Goal: Task Accomplishment & Management: Manage account settings

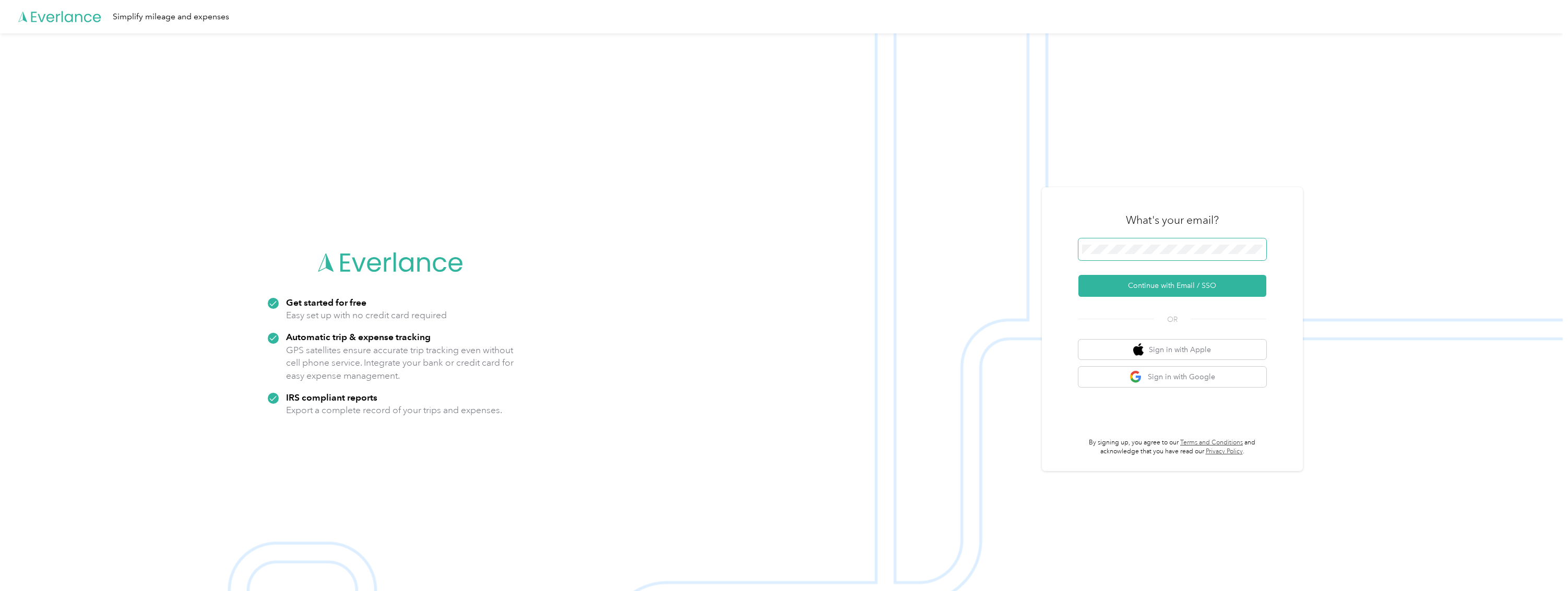
click at [1210, 241] on span at bounding box center [1172, 249] width 188 height 22
click at [1201, 284] on button "Continue with Email / SSO" at bounding box center [1172, 285] width 188 height 22
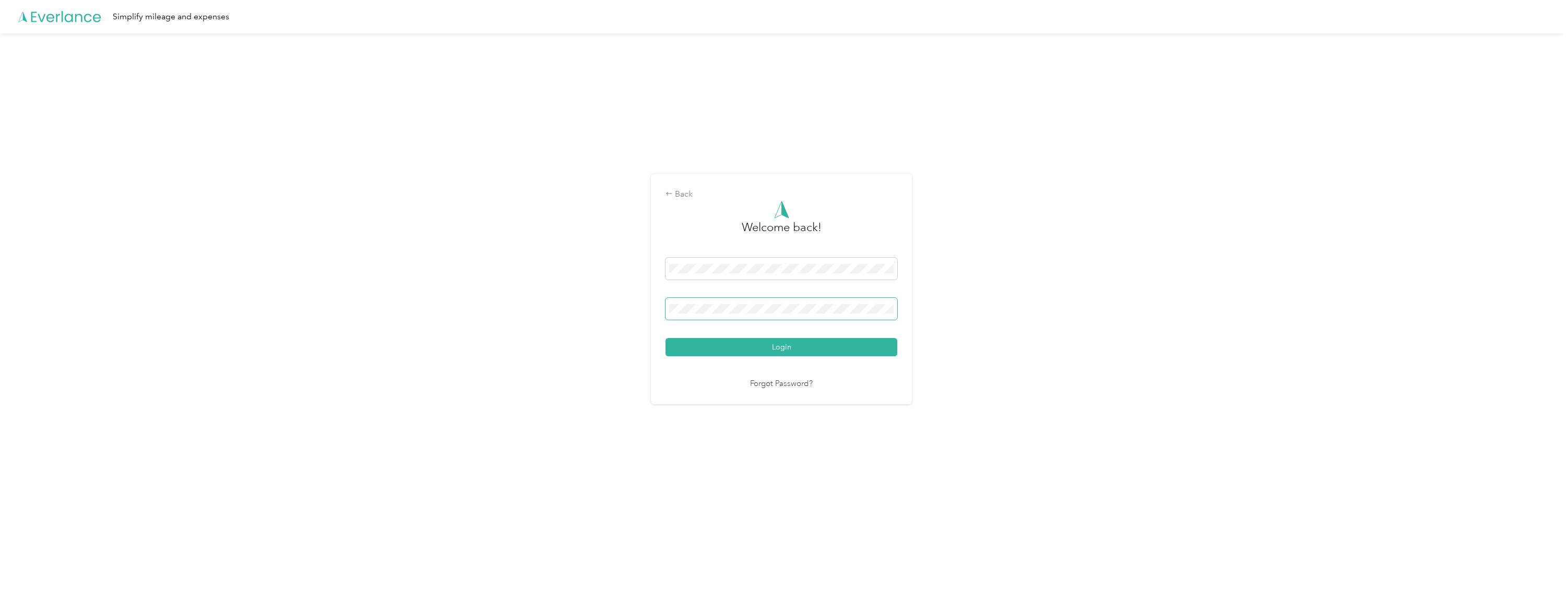
click at [729, 298] on span at bounding box center [781, 309] width 232 height 22
click at [727, 304] on span at bounding box center [781, 309] width 232 height 22
drag, startPoint x: 881, startPoint y: 310, endPoint x: 811, endPoint y: 274, distance: 78.7
click at [811, 274] on span at bounding box center [781, 269] width 232 height 22
click at [192, 502] on div "Back Welcome back! Login Forgot Password?" at bounding box center [781, 293] width 1563 height 520
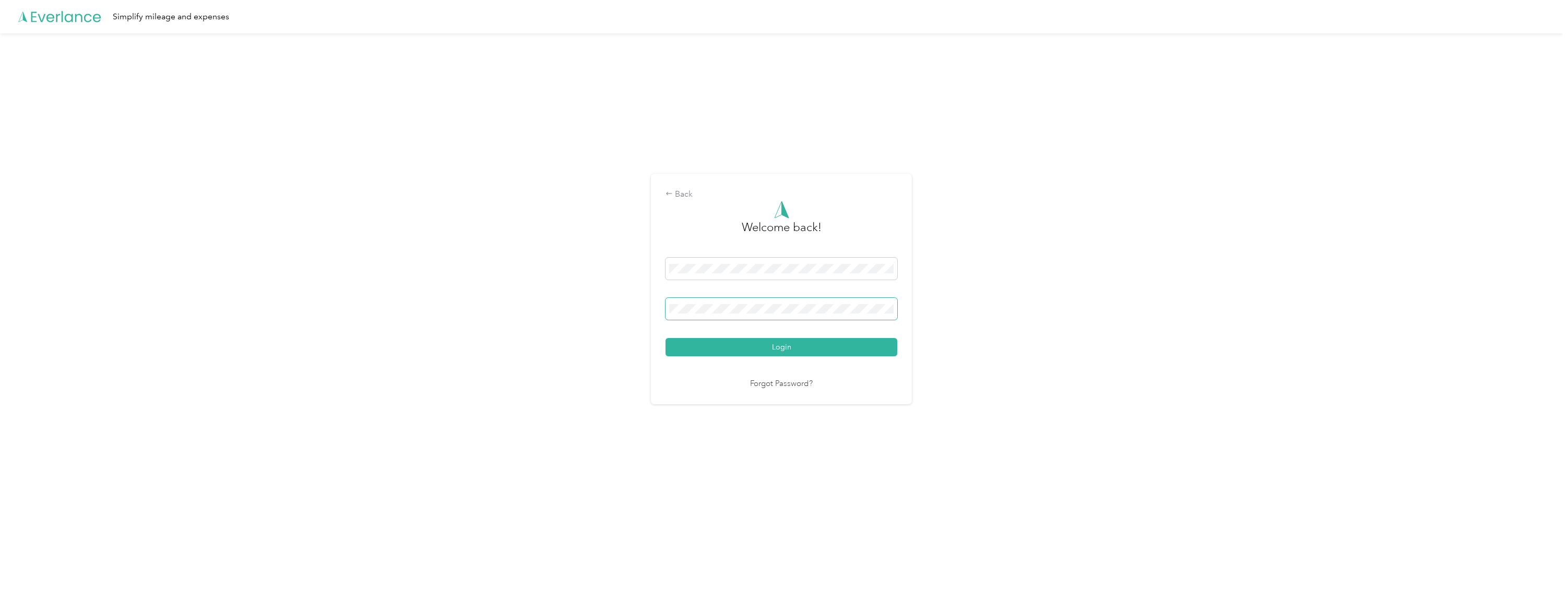
click at [665, 338] on button "Login" at bounding box center [781, 347] width 232 height 18
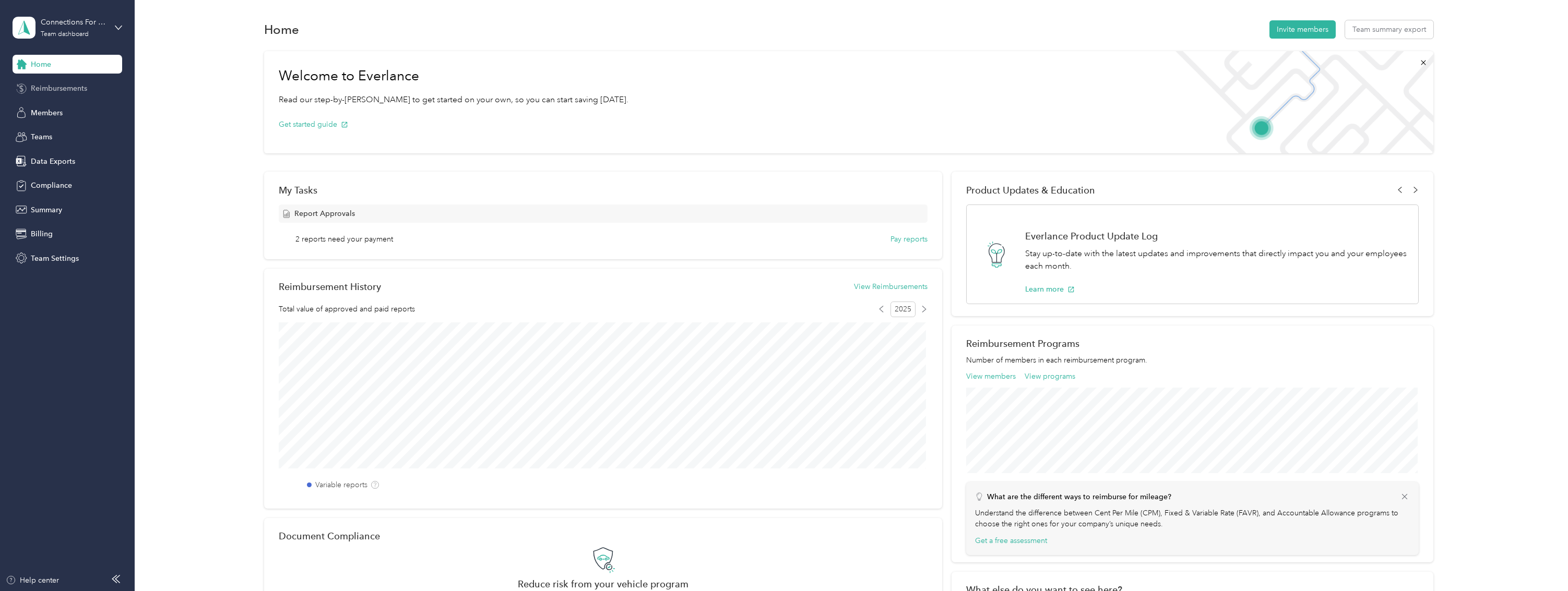
click at [68, 88] on span "Reimbursements" at bounding box center [59, 88] width 56 height 11
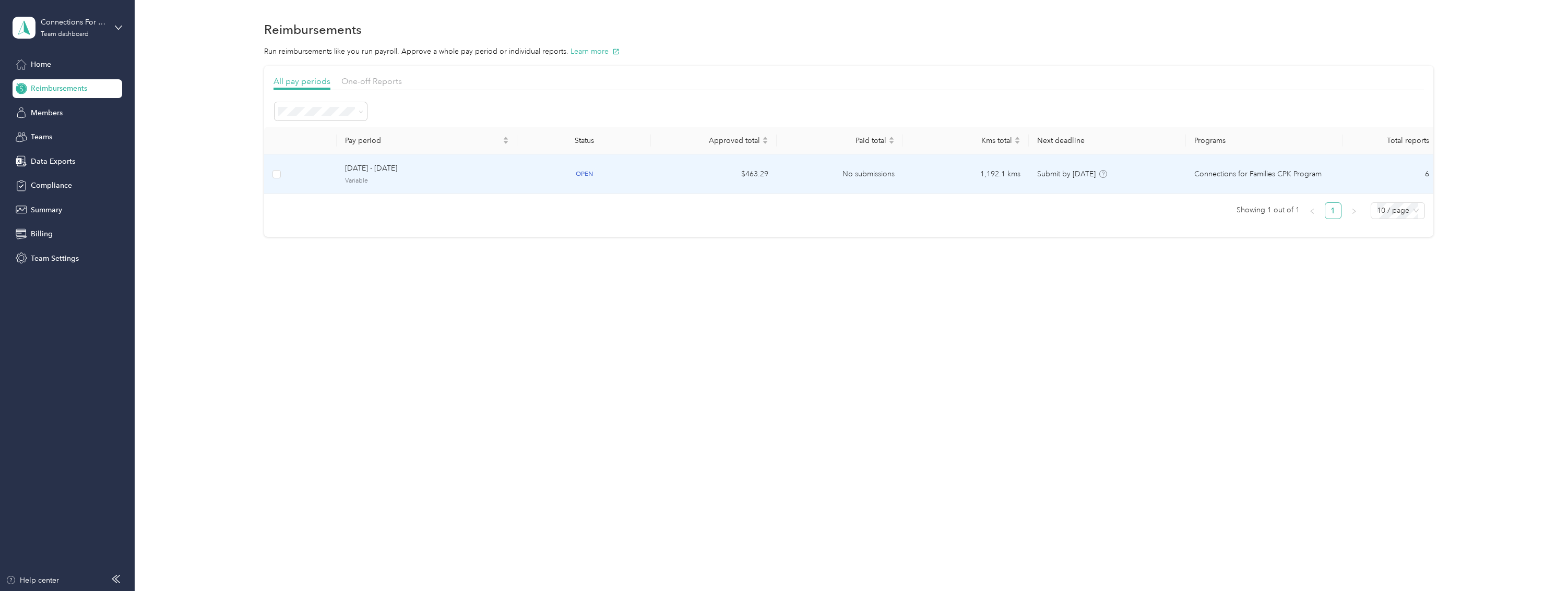
click at [381, 170] on span "[DATE] - [DATE]" at bounding box center [427, 168] width 164 height 11
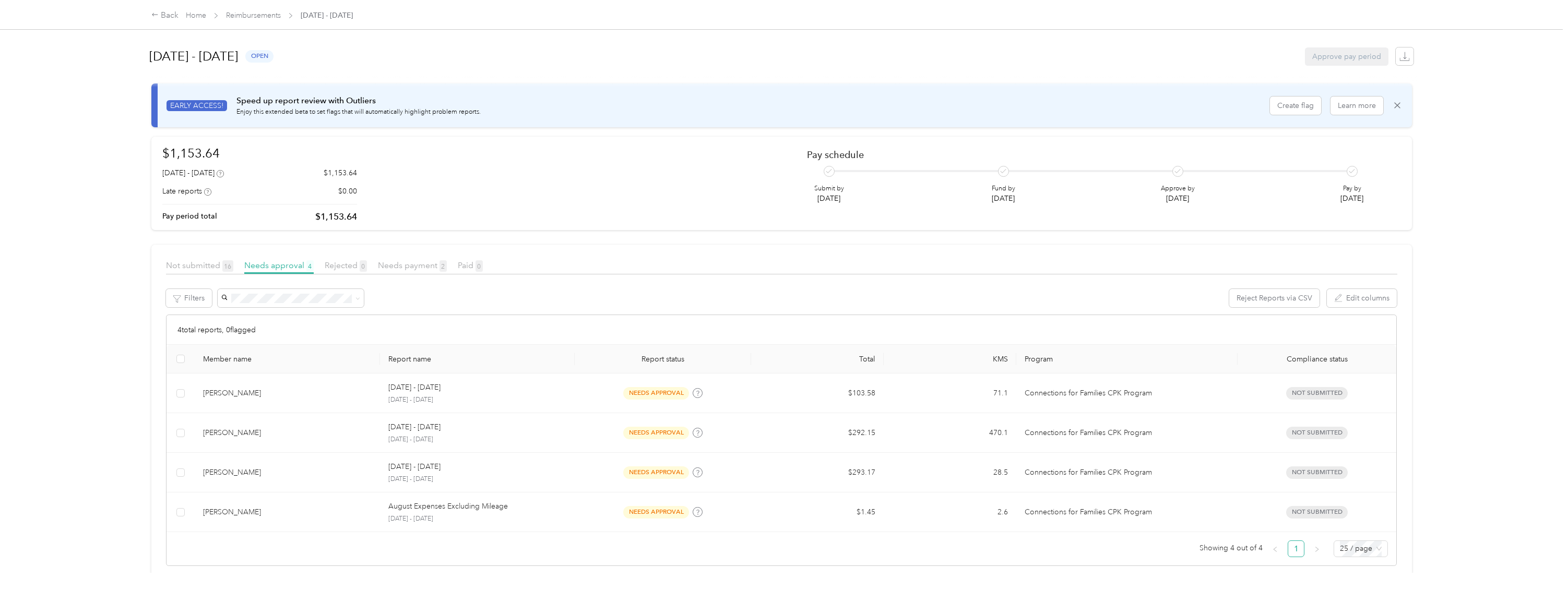
scroll to position [16, 0]
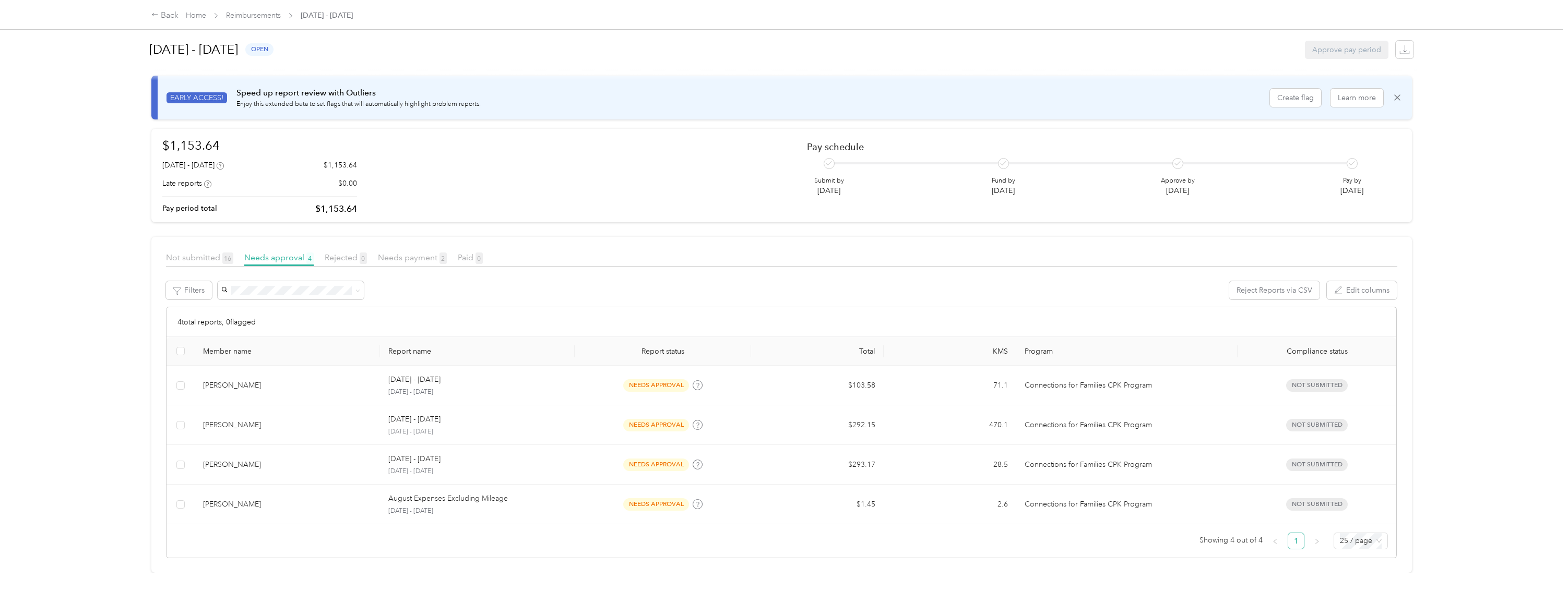
click at [69, 403] on div "Back Home Reimbursements [DATE] - [DATE] [DATE] - [DATE] open Approve pay perio…" at bounding box center [781, 296] width 1563 height 591
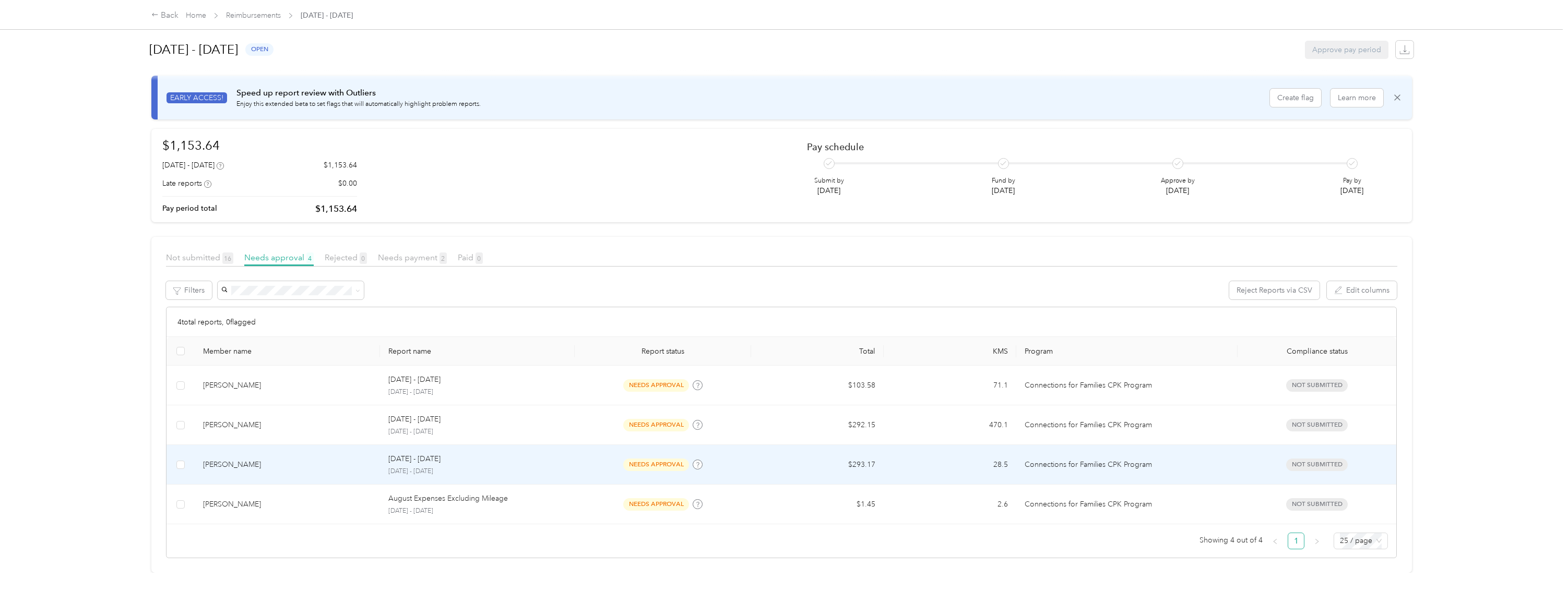
click at [1225, 459] on p "Connections for Families CPK Program" at bounding box center [1127, 465] width 204 height 11
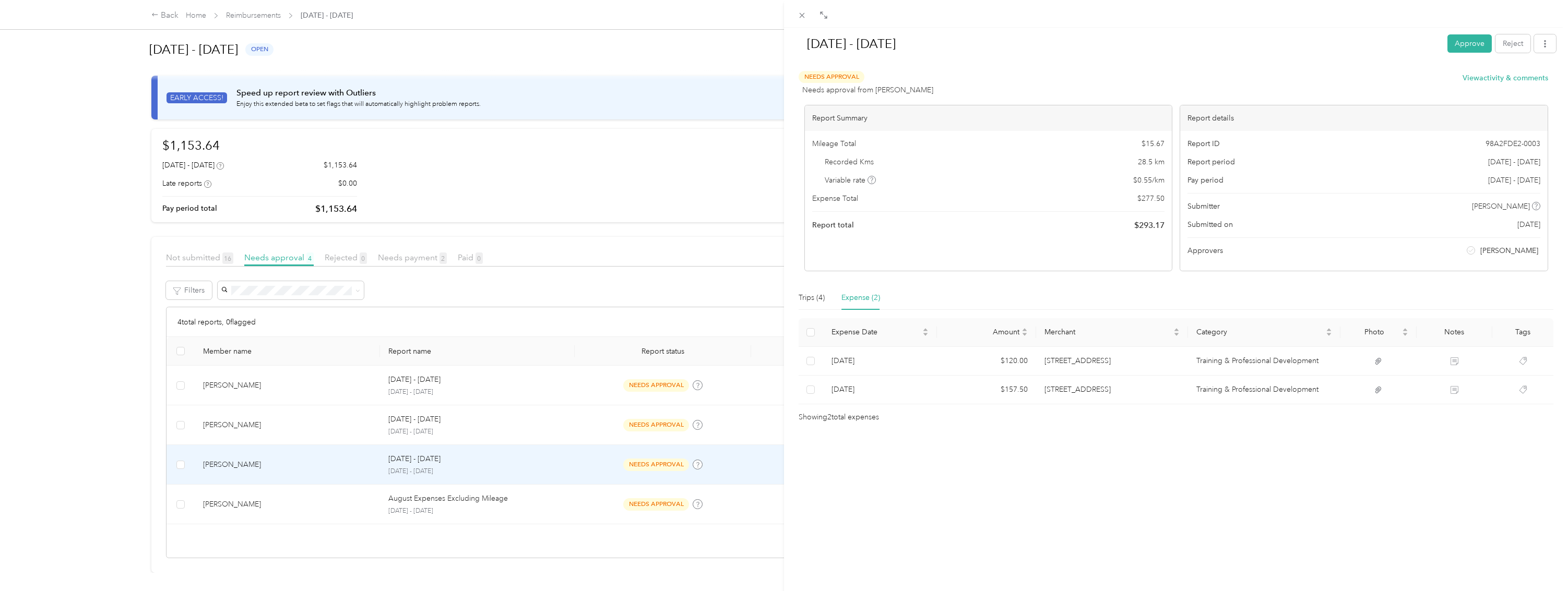
click at [335, 570] on div "[DATE] - [DATE] Approve Reject Needs Approval Needs approval from [PERSON_NAME]…" at bounding box center [784, 296] width 1568 height 591
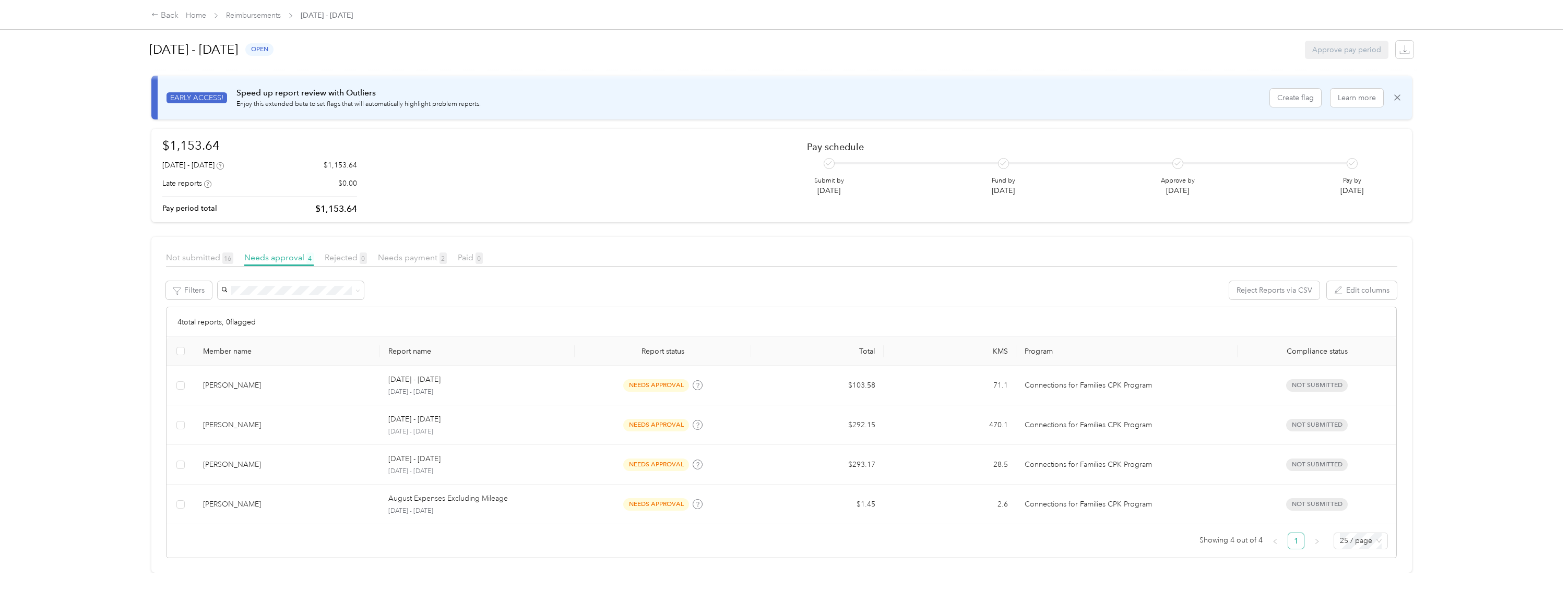
click at [490, 138] on div "$1,153.64 [DATE] - [DATE] $1,153.64 Late reports $0.00 Pay period total $1,153.…" at bounding box center [781, 175] width 1238 height 80
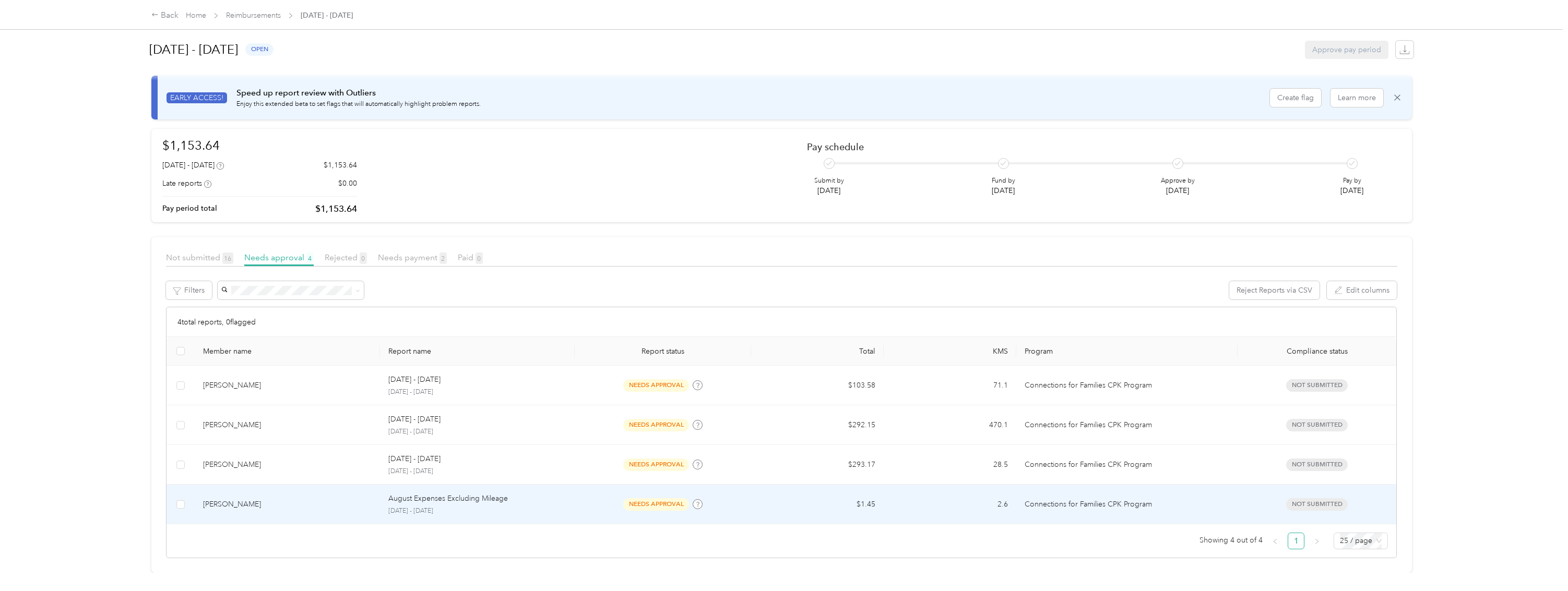
click at [730, 498] on div "needs approval" at bounding box center [663, 504] width 160 height 12
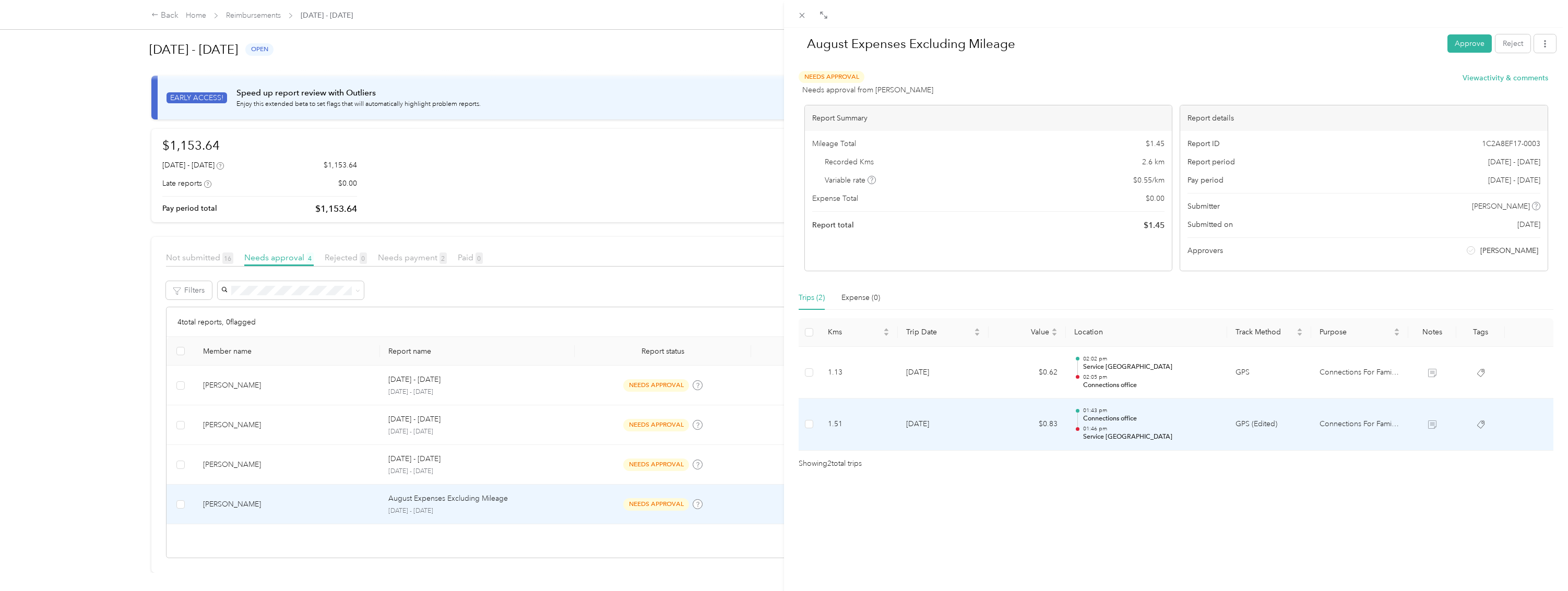
click at [940, 421] on td "[DATE]" at bounding box center [943, 424] width 90 height 52
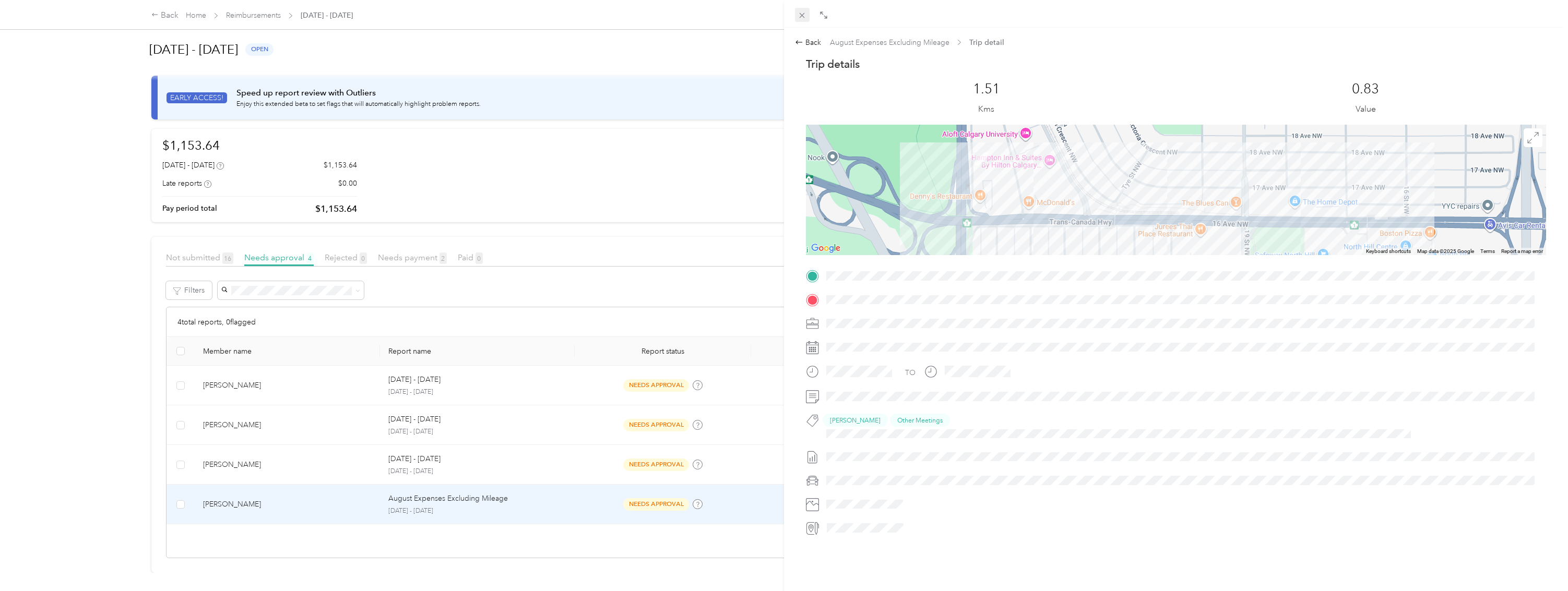
click at [802, 18] on icon at bounding box center [802, 15] width 9 height 9
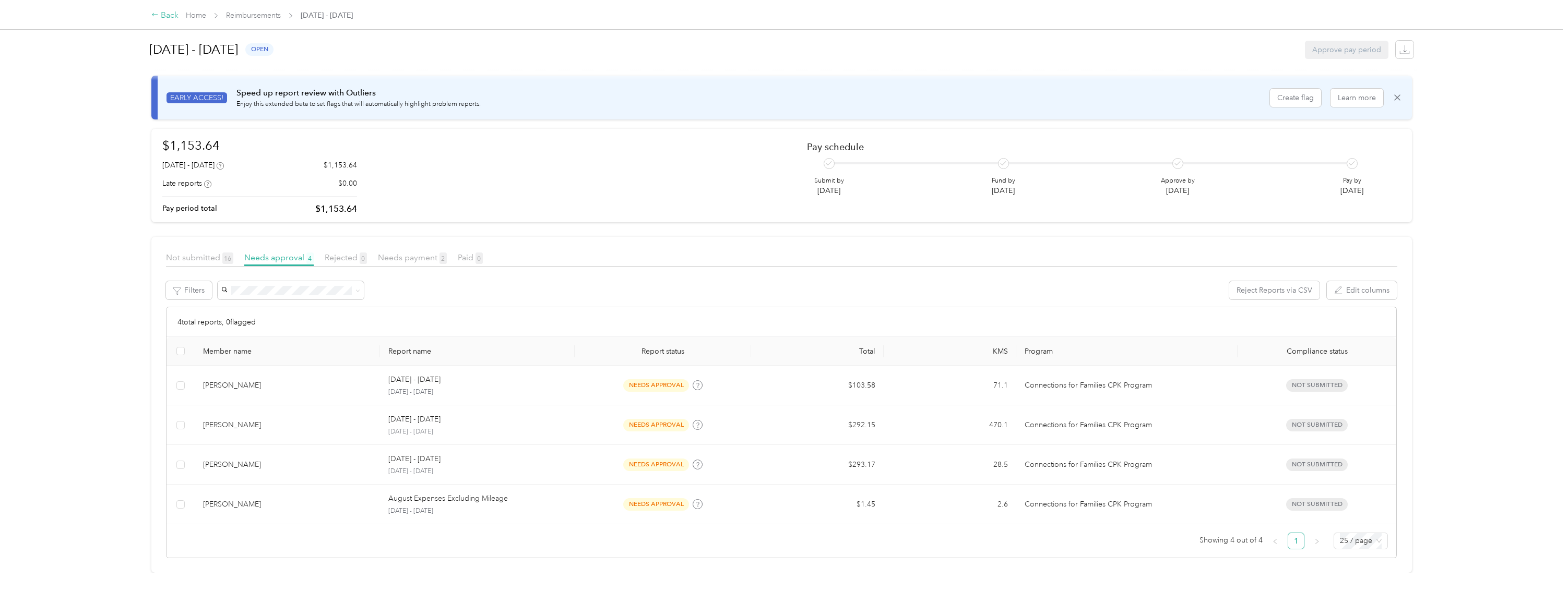
click at [169, 14] on div "Back" at bounding box center [165, 16] width 27 height 13
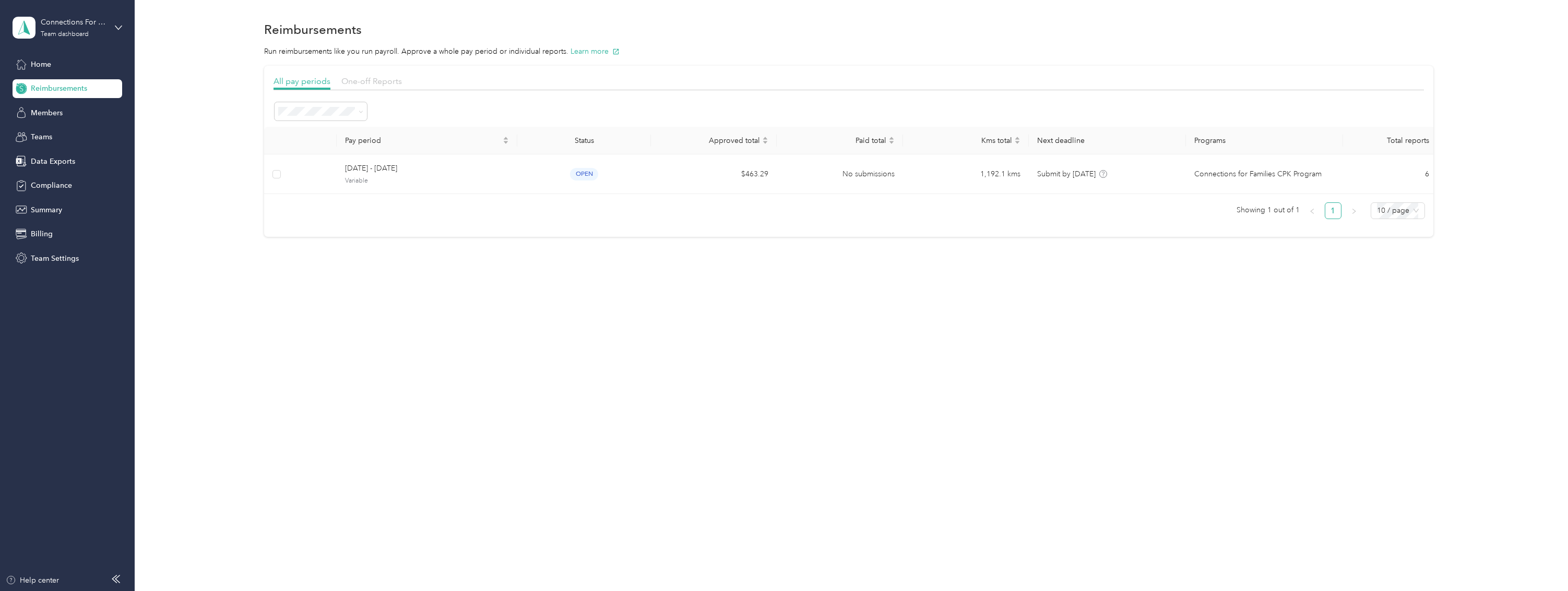
click at [372, 80] on span "One-off Reports" at bounding box center [371, 81] width 61 height 10
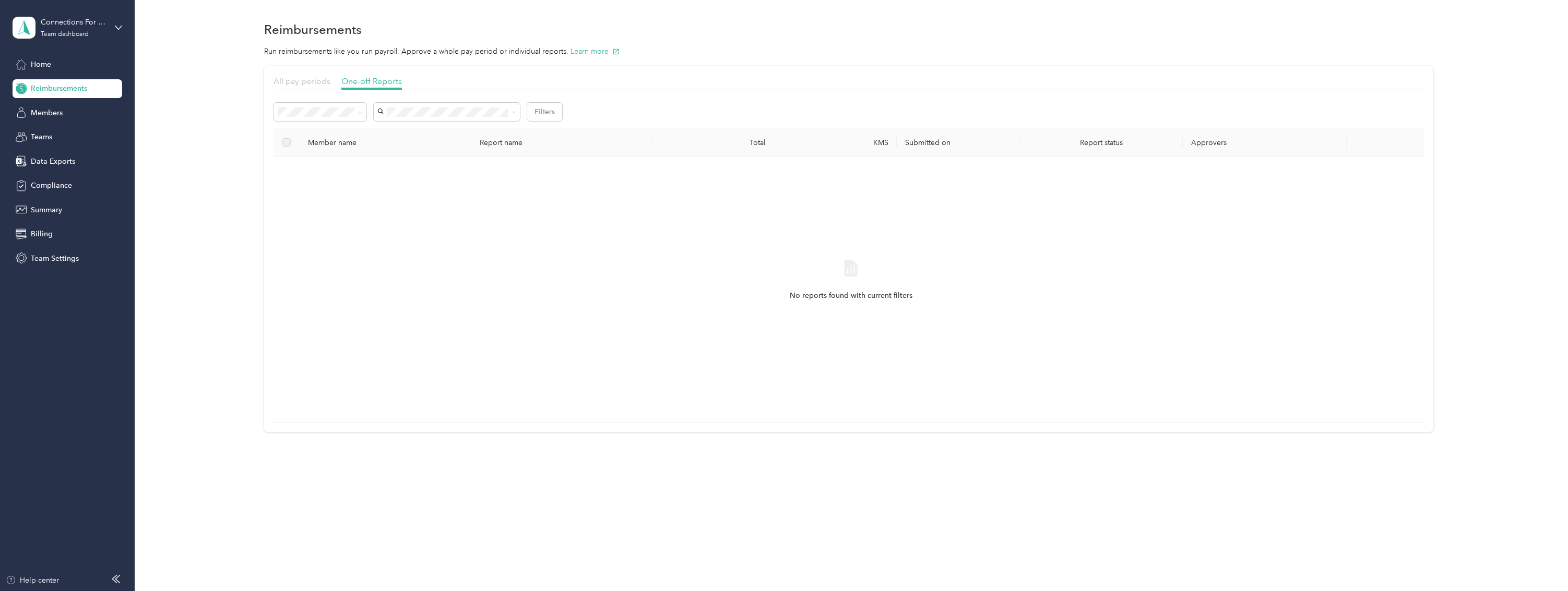
click at [313, 83] on span "All pay periods" at bounding box center [302, 81] width 57 height 10
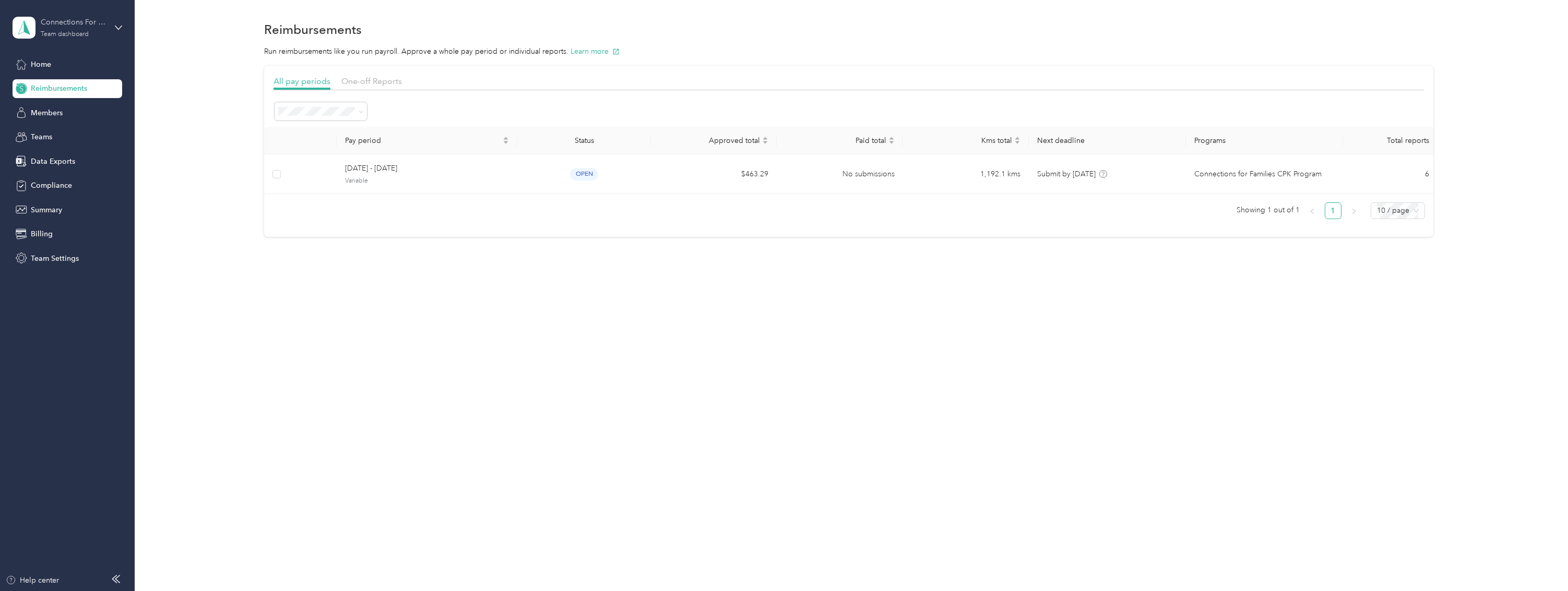
click at [67, 29] on div "Connections For Families Society Team dashboard" at bounding box center [73, 27] width 65 height 21
